Goal: Information Seeking & Learning: Learn about a topic

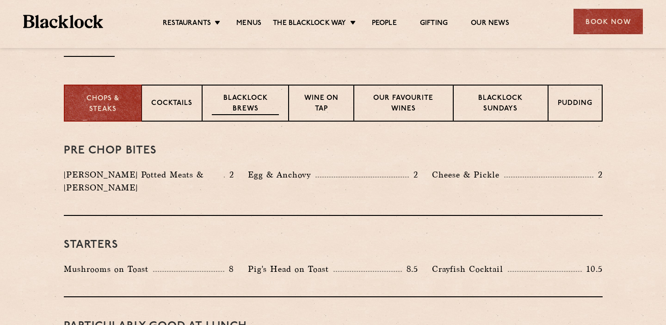
scroll to position [346, 0]
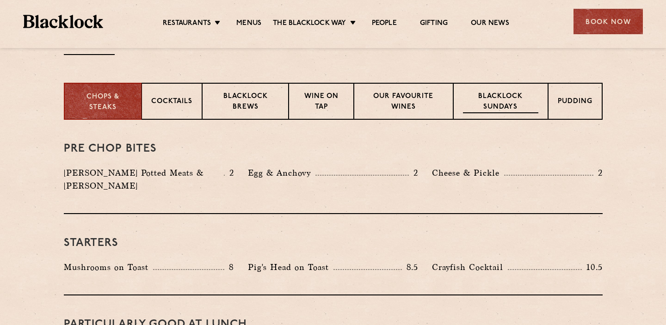
click at [485, 103] on p "Blacklock Sundays" at bounding box center [500, 103] width 75 height 22
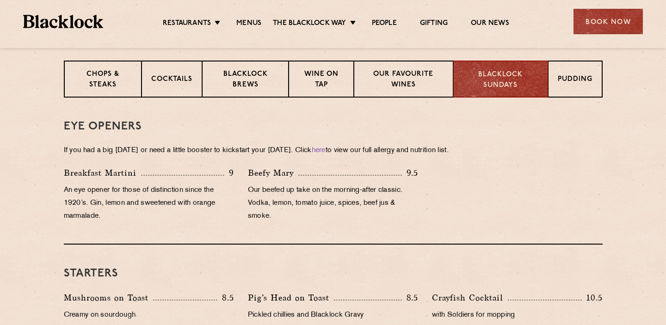
scroll to position [351, 0]
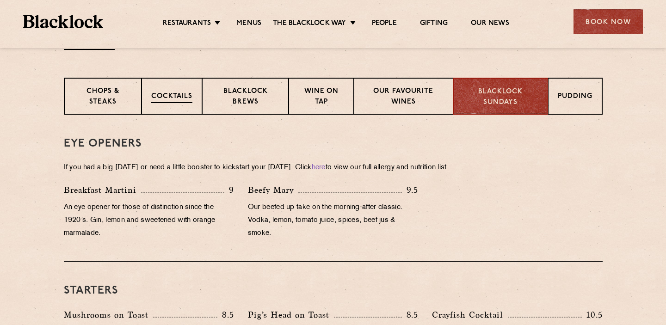
click at [190, 98] on p "Cocktails" at bounding box center [171, 98] width 41 height 12
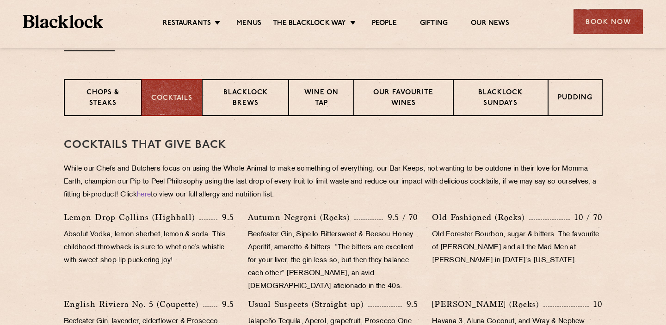
scroll to position [256, 0]
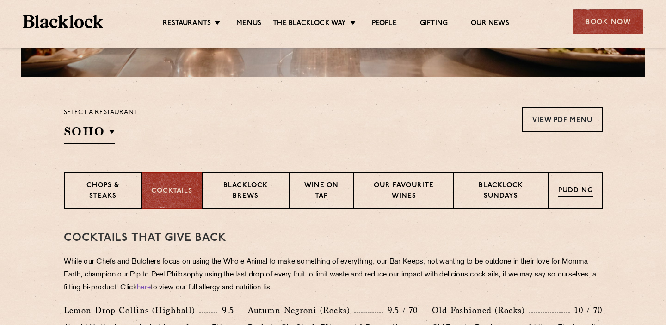
click at [576, 192] on p "Pudding" at bounding box center [575, 192] width 35 height 12
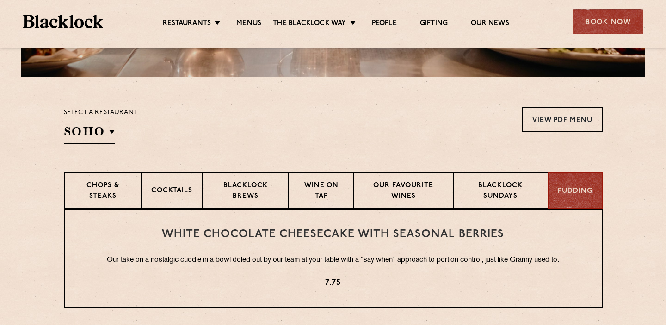
click at [502, 196] on p "Blacklock Sundays" at bounding box center [500, 192] width 75 height 22
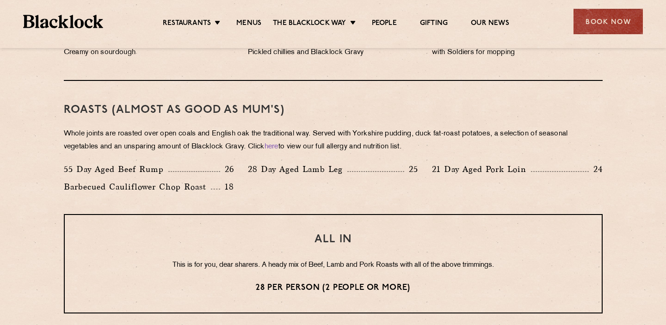
scroll to position [632, 0]
click at [204, 171] on div at bounding box center [194, 170] width 52 height 1
click at [208, 164] on div "55 Day Aged Beef Rump 26" at bounding box center [149, 168] width 170 height 13
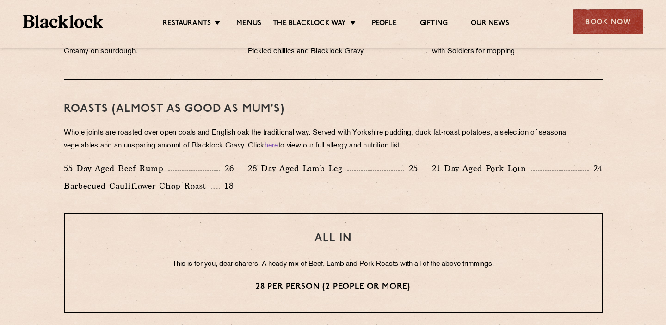
click at [208, 164] on div "55 Day Aged Beef Rump 26" at bounding box center [149, 168] width 170 height 13
click at [127, 166] on p "55 Day Aged Beef Rump" at bounding box center [116, 168] width 105 height 13
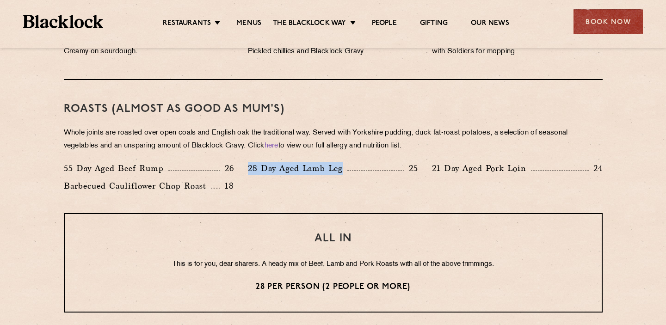
drag, startPoint x: 241, startPoint y: 161, endPoint x: 284, endPoint y: 197, distance: 55.2
click at [284, 197] on div "Roasts (Almost as good as Mum's) Whole joints are roasted over open coals and E…" at bounding box center [333, 146] width 539 height 133
click at [284, 197] on div "55 Day Aged Beef Rump 26 28 Day Aged Lamb Leg 25 21 Day Aged Pork Loin 24 Barbe…" at bounding box center [333, 179] width 553 height 35
click at [241, 167] on div "28 Day Aged Lamb Leg 25" at bounding box center [333, 171] width 184 height 18
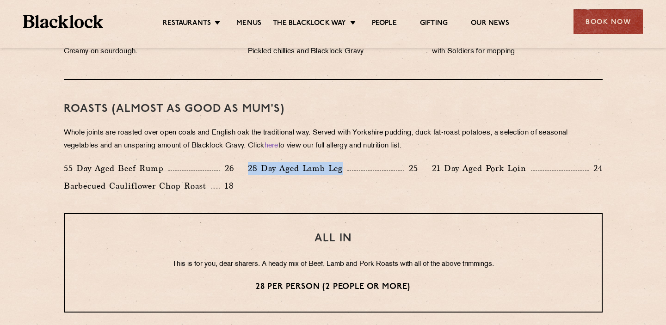
click at [241, 167] on div "28 Day Aged Lamb Leg 25" at bounding box center [333, 171] width 184 height 18
click at [228, 164] on p "26" at bounding box center [227, 168] width 14 height 12
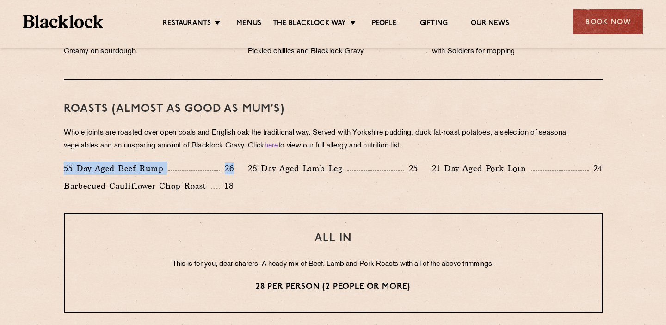
drag, startPoint x: 234, startPoint y: 164, endPoint x: 55, endPoint y: 166, distance: 178.6
click at [55, 166] on div "Eye openers If you had a big [DATE] or need a little booster to kickstart your …" at bounding box center [333, 210] width 562 height 753
click at [120, 170] on p "55 Day Aged Beef Rump" at bounding box center [116, 168] width 105 height 13
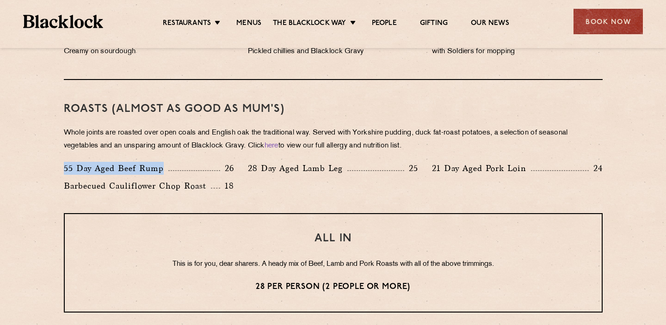
click at [120, 170] on p "55 Day Aged Beef Rump" at bounding box center [116, 168] width 105 height 13
click at [177, 170] on div "55 Day Aged Beef Rump 26" at bounding box center [149, 168] width 170 height 13
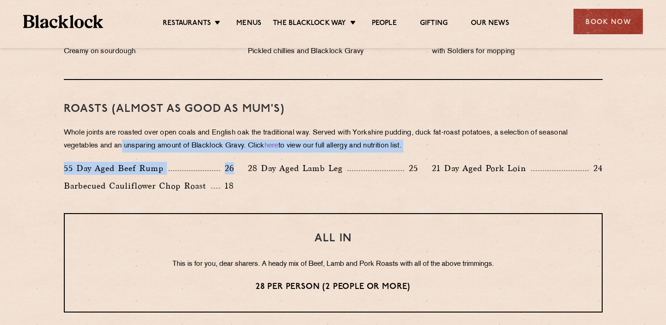
drag, startPoint x: 233, startPoint y: 178, endPoint x: 122, endPoint y: 140, distance: 117.3
click at [122, 140] on div "Roasts (Almost as good as Mum's) Whole joints are roasted over open coals and E…" at bounding box center [333, 146] width 539 height 133
click at [122, 140] on p "Whole joints are roasted over open coals and English oak the traditional way. S…" at bounding box center [333, 140] width 539 height 26
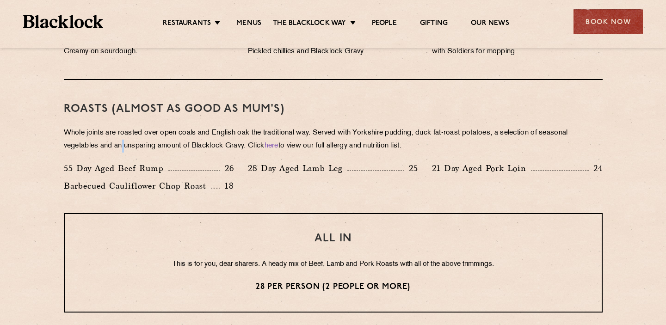
click at [122, 140] on p "Whole joints are roasted over open coals and English oak the traditional way. S…" at bounding box center [333, 140] width 539 height 26
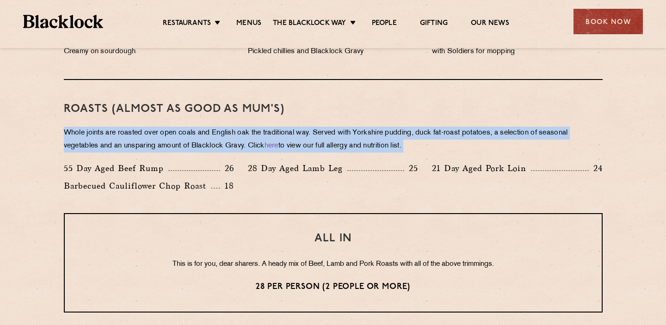
click at [122, 140] on p "Whole joints are roasted over open coals and English oak the traditional way. S…" at bounding box center [333, 140] width 539 height 26
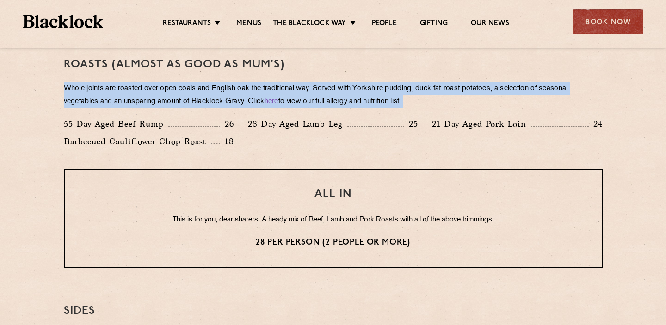
scroll to position [675, 0]
click at [134, 102] on p "Whole joints are roasted over open coals and English oak the traditional way. S…" at bounding box center [333, 96] width 539 height 26
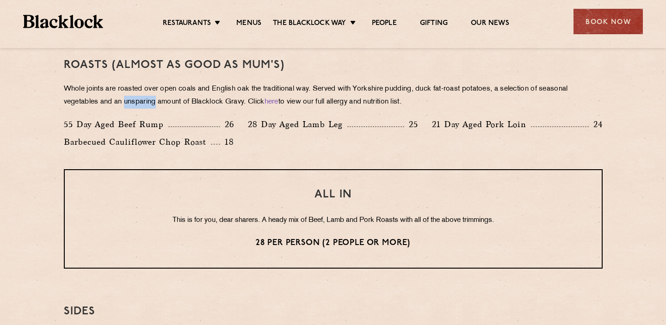
click at [134, 102] on p "Whole joints are roasted over open coals and English oak the traditional way. S…" at bounding box center [333, 96] width 539 height 26
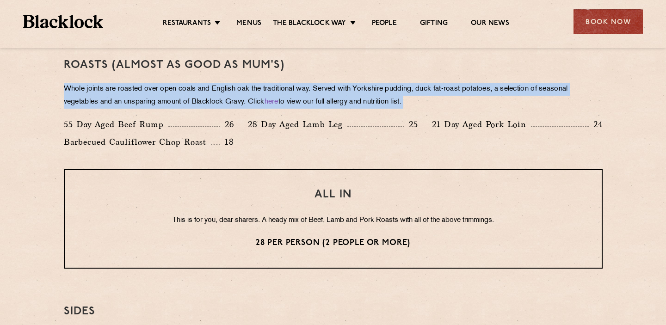
click at [134, 102] on p "Whole joints are roasted over open coals and English oak the traditional way. S…" at bounding box center [333, 96] width 539 height 26
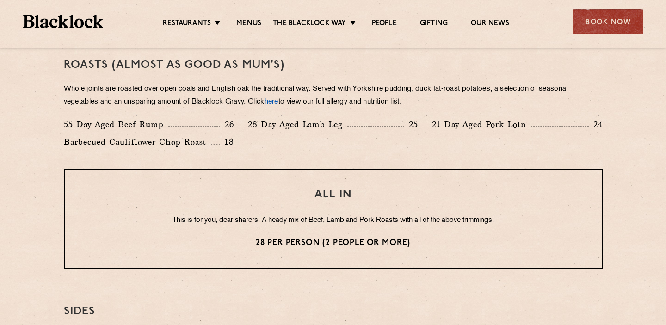
click at [278, 104] on link "here" at bounding box center [272, 102] width 14 height 7
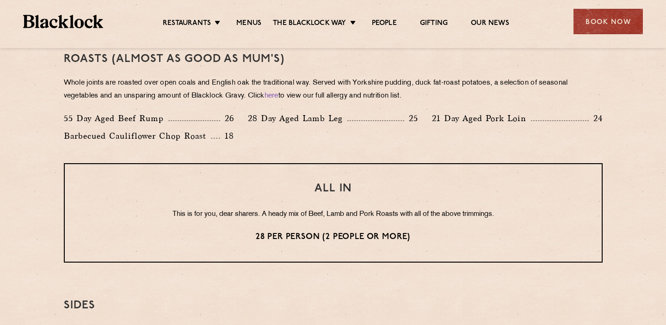
scroll to position [682, 0]
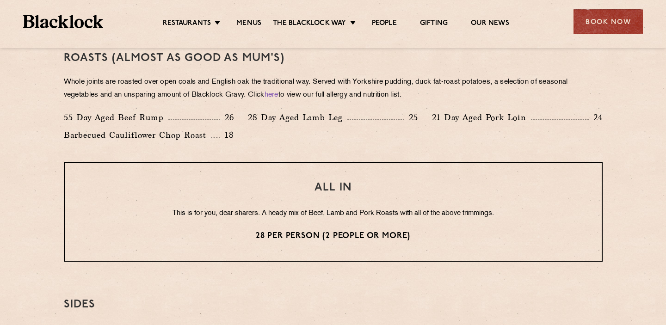
click at [267, 137] on div "55 Day Aged Beef Rump 26 28 Day Aged Lamb Leg 25 21 Day Aged Pork Loin 24 Barbe…" at bounding box center [333, 128] width 553 height 35
click at [274, 139] on div "55 Day Aged Beef Rump 26 28 Day Aged Lamb Leg 25 21 Day Aged Pork Loin 24 Barbe…" at bounding box center [333, 128] width 553 height 35
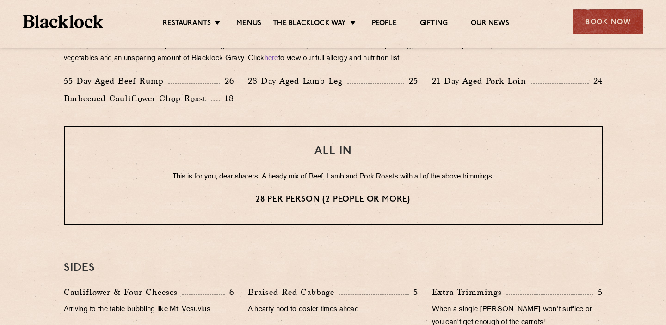
scroll to position [719, 0]
click at [216, 71] on div "Roasts (Almost as good as Mum's) Whole joints are roasted over open coals and E…" at bounding box center [333, 58] width 539 height 133
click at [226, 77] on p "26" at bounding box center [227, 80] width 14 height 12
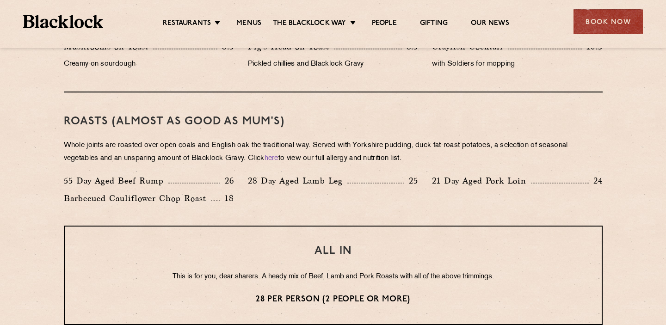
scroll to position [615, 0]
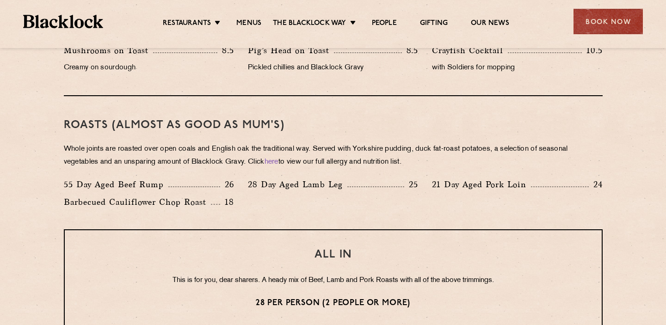
click at [190, 169] on div "Roasts (Almost as good as Mum's) Whole joints are roasted over open coals and E…" at bounding box center [333, 162] width 539 height 133
click at [191, 160] on p "Whole joints are roasted over open coals and English oak the traditional way. S…" at bounding box center [333, 156] width 539 height 26
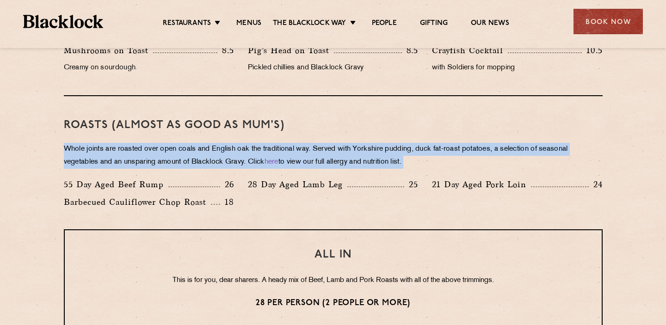
click at [191, 160] on p "Whole joints are roasted over open coals and English oak the traditional way. S…" at bounding box center [333, 156] width 539 height 26
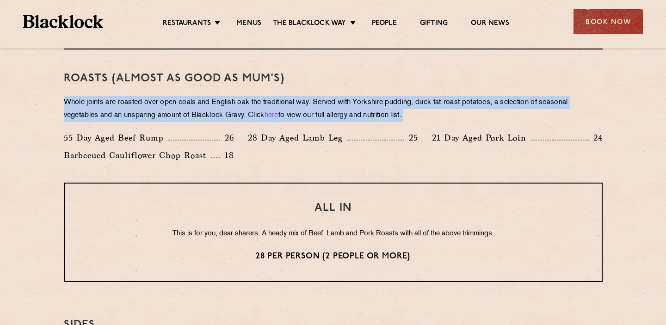
scroll to position [677, 0]
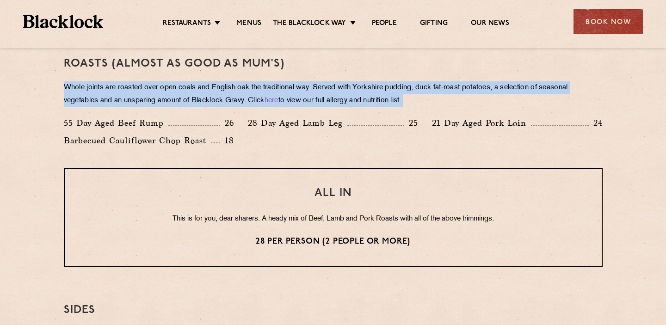
click at [198, 103] on p "Whole joints are roasted over open coals and English oak the traditional way. S…" at bounding box center [333, 94] width 539 height 26
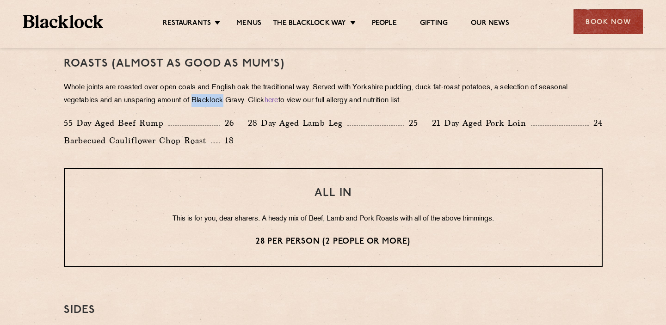
click at [198, 103] on p "Whole joints are roasted over open coals and English oak the traditional way. S…" at bounding box center [333, 94] width 539 height 26
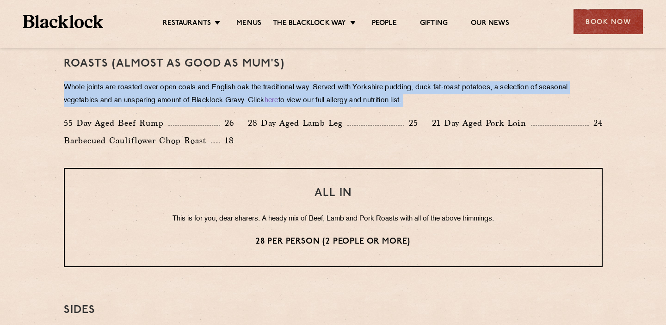
click at [198, 103] on p "Whole joints are roasted over open coals and English oak the traditional way. S…" at bounding box center [333, 94] width 539 height 26
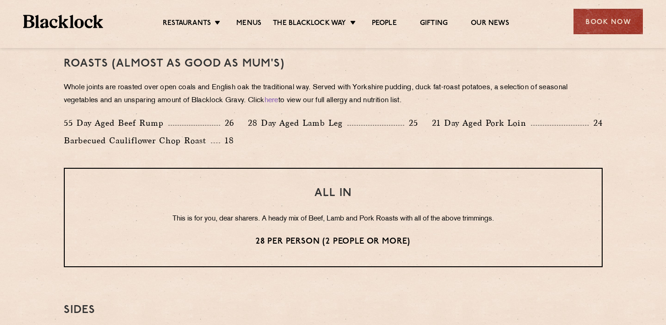
click at [199, 135] on p "Barbecued Cauliflower Chop Roast" at bounding box center [137, 140] width 147 height 13
click at [223, 132] on div "55 Day Aged Beef Rump 26" at bounding box center [149, 126] width 184 height 18
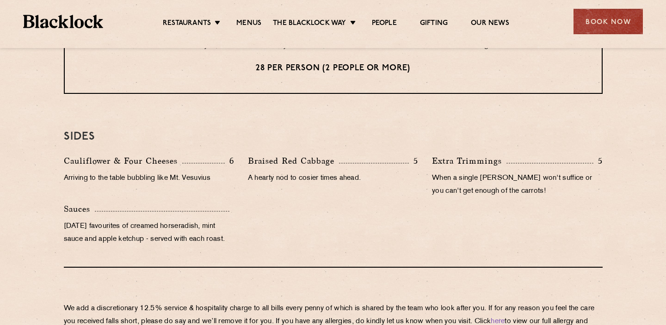
scroll to position [851, 0]
click at [218, 185] on div "Cauliflower & Four Cheeses 6 Arriving to the table bubbling like Mt. Vesuvius" at bounding box center [149, 178] width 184 height 48
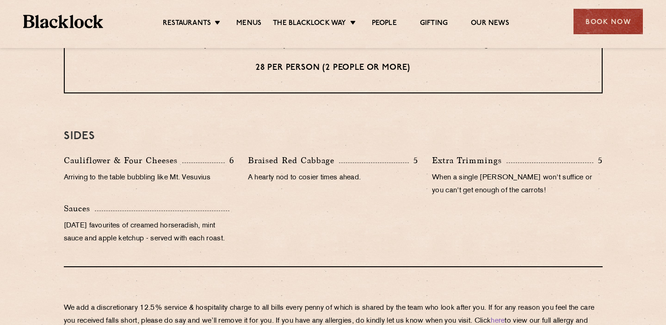
click at [218, 185] on div "Cauliflower & Four Cheeses 6 Arriving to the table bubbling like Mt. Vesuvius" at bounding box center [149, 178] width 184 height 48
click at [219, 185] on div "Cauliflower & Four Cheeses 6 Arriving to the table bubbling like Mt. Vesuvius" at bounding box center [149, 178] width 184 height 48
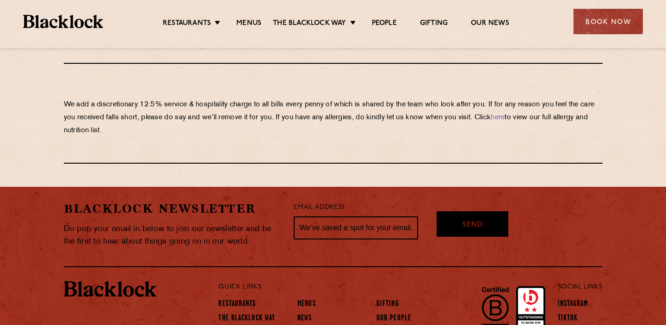
scroll to position [1057, 0]
